Goal: Task Accomplishment & Management: Use online tool/utility

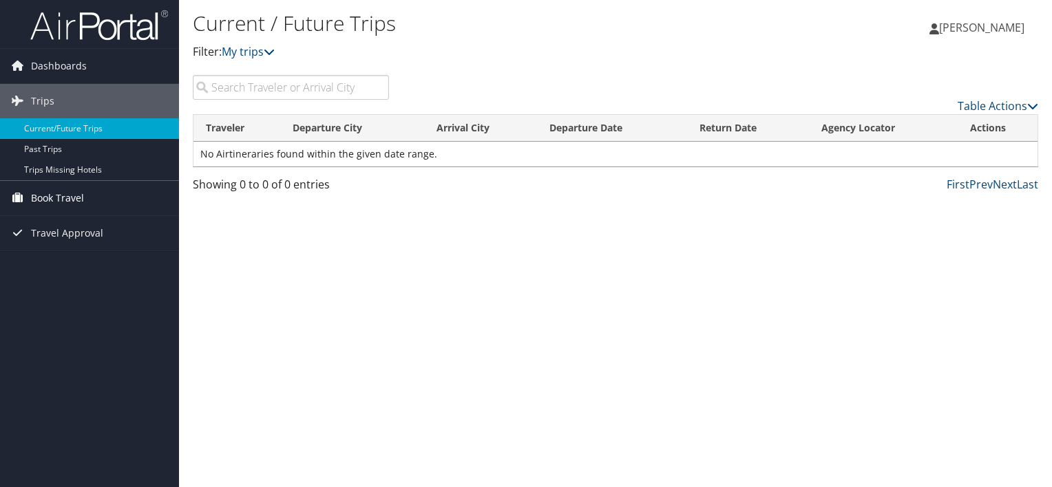
click at [72, 198] on span "Book Travel" at bounding box center [57, 198] width 53 height 34
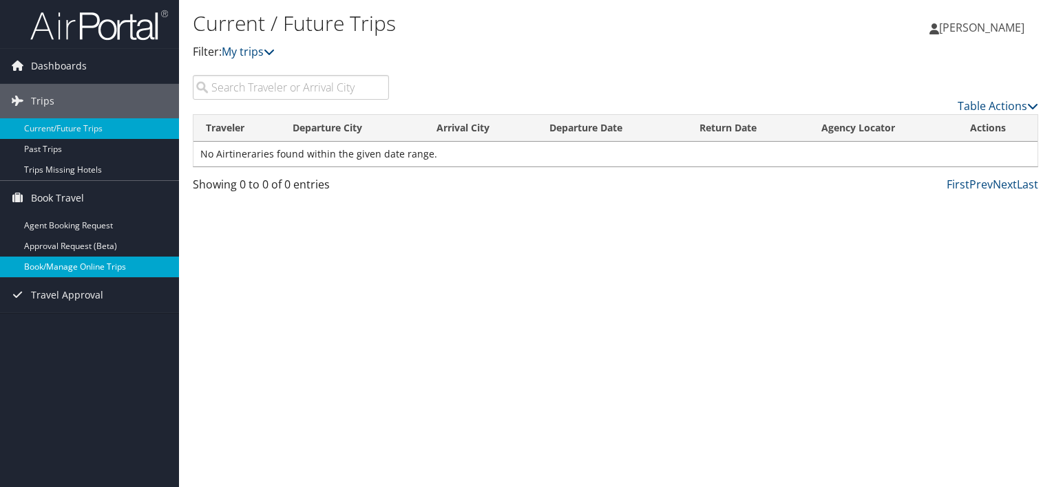
click at [73, 262] on link "Book/Manage Online Trips" at bounding box center [89, 267] width 179 height 21
